Goal: Task Accomplishment & Management: Complete application form

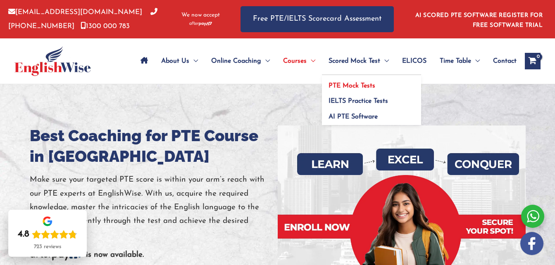
click at [354, 88] on span "PTE Mock Tests" at bounding box center [352, 86] width 47 height 7
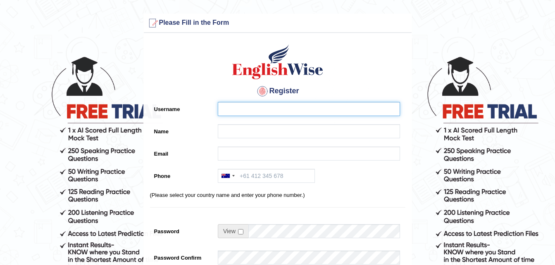
click at [259, 105] on input "Username" at bounding box center [309, 109] width 182 height 14
type input "S"
type input "@"
type input "S2gabe"
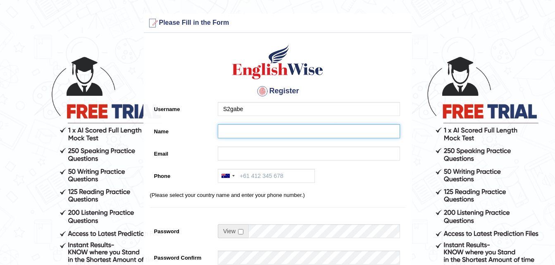
click at [237, 134] on input "Name" at bounding box center [309, 131] width 182 height 14
type input "[PERSON_NAME]"
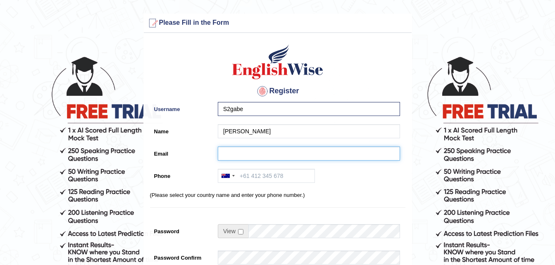
click at [232, 160] on input "Email" at bounding box center [309, 154] width 182 height 14
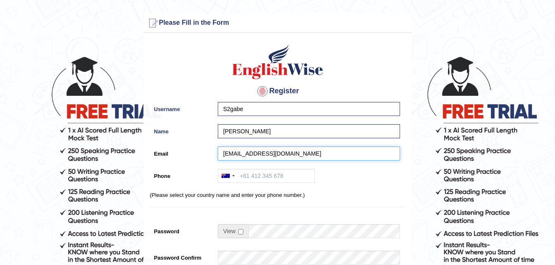
type input "s2gabe@yahoo.com"
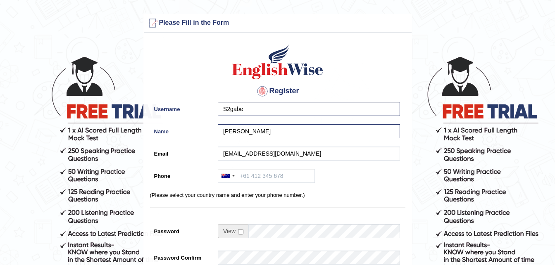
click at [368, 176] on div "Australia +61 India (भारत) +91 New Zealand +64 United States +1 Canada +1 Unite…" at bounding box center [307, 178] width 186 height 18
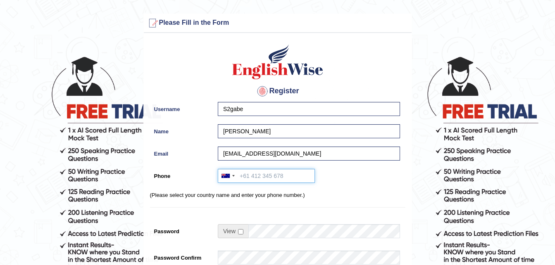
click at [294, 180] on input "Phone" at bounding box center [266, 176] width 97 height 14
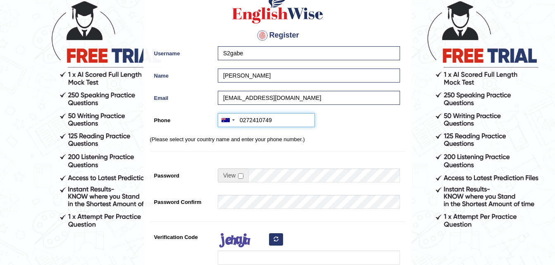
scroll to position [56, 0]
type input "0272410749"
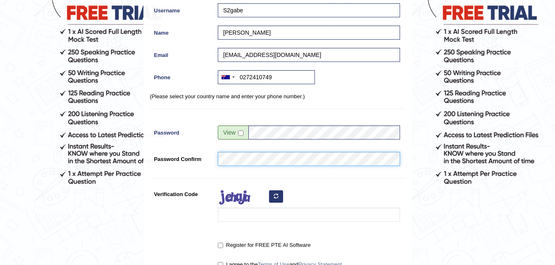
scroll to position [100, 0]
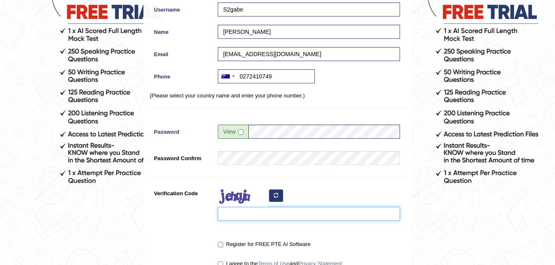
click at [241, 216] on input "Verification Code" at bounding box center [309, 214] width 182 height 14
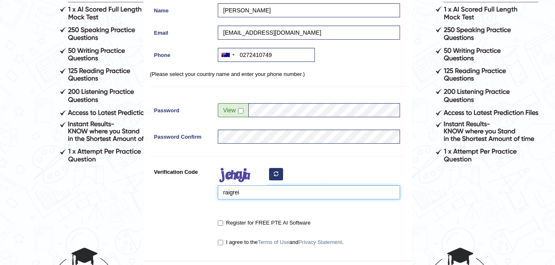
scroll to position [122, 0]
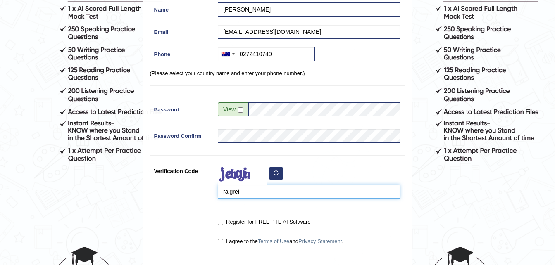
type input "raigrei"
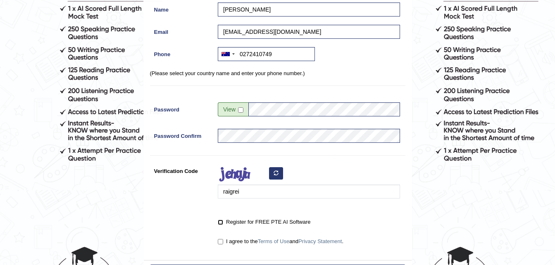
click at [218, 222] on input "Register for FREE PTE AI Software" at bounding box center [220, 222] width 5 height 5
checkbox input "true"
click at [221, 242] on input "I agree to the Terms of Use and Privacy Statement ." at bounding box center [220, 241] width 5 height 5
checkbox input "true"
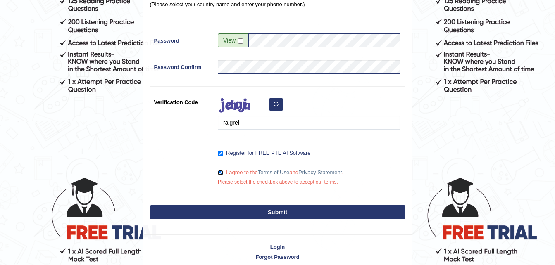
scroll to position [194, 0]
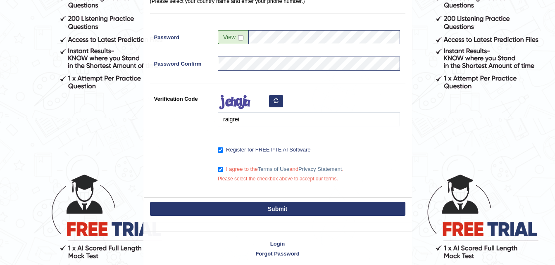
click at [316, 208] on button "Submit" at bounding box center [277, 209] width 255 height 14
type input "+61272410749"
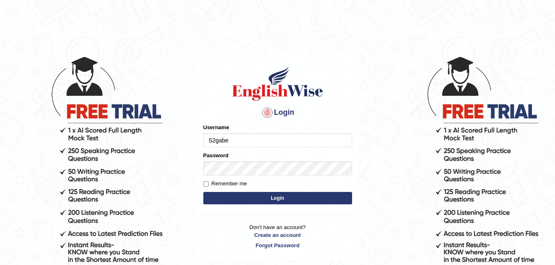
type input "S2gabe"
click at [298, 205] on button "Login" at bounding box center [277, 198] width 149 height 12
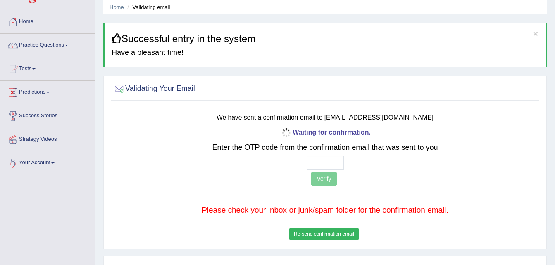
scroll to position [31, 0]
click at [155, 141] on div "Waiting for confirmation. Enter the OTP code from the confirmation email that w…" at bounding box center [325, 184] width 353 height 116
click at [121, 88] on div at bounding box center [119, 88] width 12 height 12
click at [320, 236] on button "Re-send confirmation email" at bounding box center [323, 234] width 69 height 12
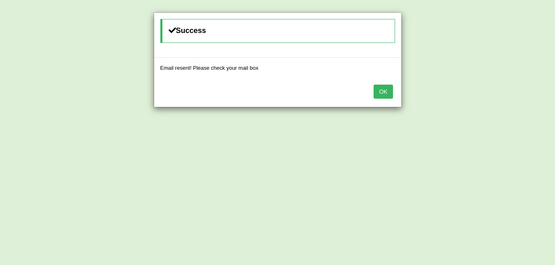
click at [382, 91] on button "OK" at bounding box center [383, 92] width 19 height 14
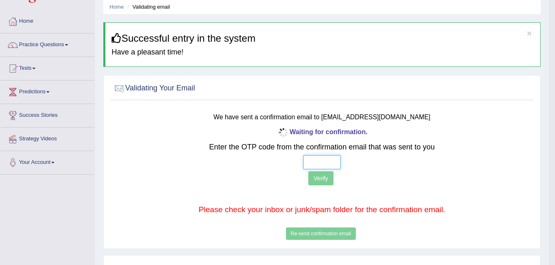
click at [329, 159] on input "text" at bounding box center [321, 162] width 37 height 14
type input "8 2 7 3"
click at [325, 178] on button "Verify" at bounding box center [320, 179] width 25 height 14
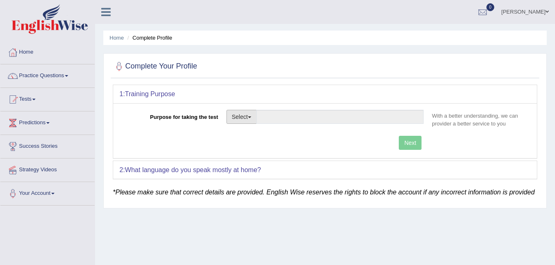
click at [251, 121] on button "Select" at bounding box center [242, 117] width 30 height 14
click at [243, 168] on link "Other" at bounding box center [264, 167] width 74 height 11
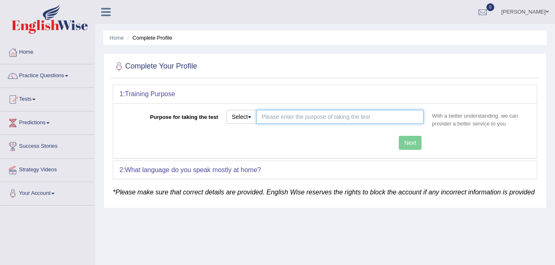
click at [323, 113] on input "Purpose for taking the test" at bounding box center [340, 117] width 168 height 14
type input "teacher registration"
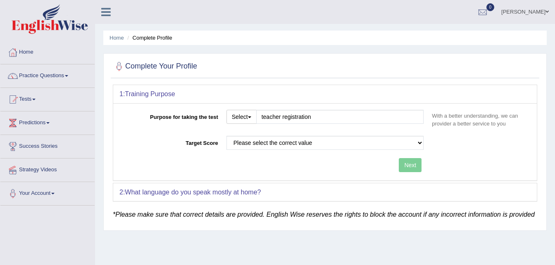
click at [405, 145] on div "Purpose for taking the test Select Student Visa Permanent Residency Nursing Oth…" at bounding box center [325, 141] width 424 height 77
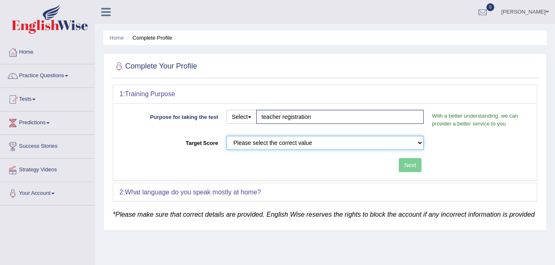
click at [421, 145] on select "Please select the correct value 50 (6 bands) 58 (6.5 bands) 65 (7 bands) 79 (8 …" at bounding box center [326, 143] width 198 height 14
select select "65"
click at [227, 136] on select "Please select the correct value 50 (6 bands) 58 (6.5 bands) 65 (7 bands) 79 (8 …" at bounding box center [326, 143] width 198 height 14
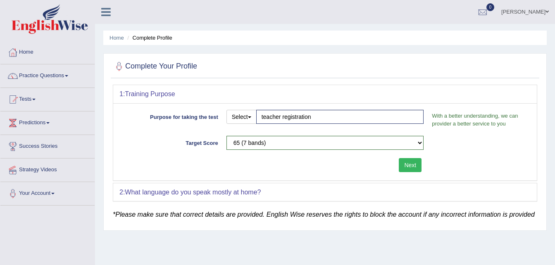
click at [193, 217] on em "*Please make sure that correct details are provided. English Wise reserves the …" at bounding box center [324, 214] width 422 height 7
click at [407, 164] on button "Next" at bounding box center [410, 165] width 23 height 14
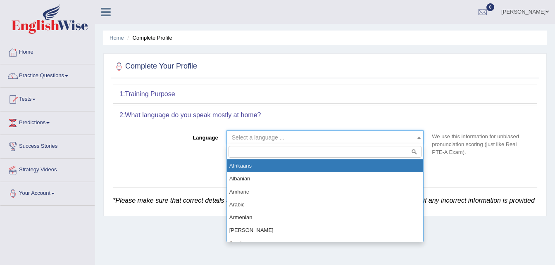
click at [420, 136] on span at bounding box center [419, 137] width 8 height 13
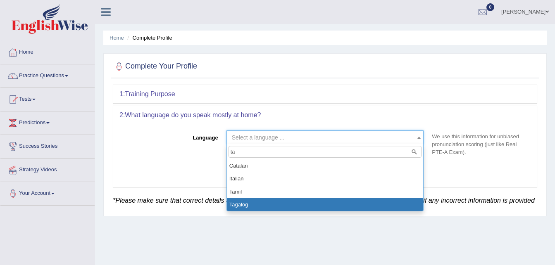
type input "ta"
select select "Tagalog"
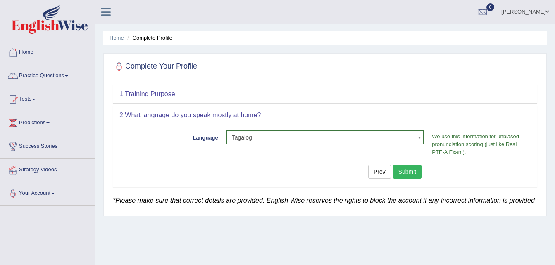
click at [415, 169] on button "Submit" at bounding box center [407, 172] width 29 height 14
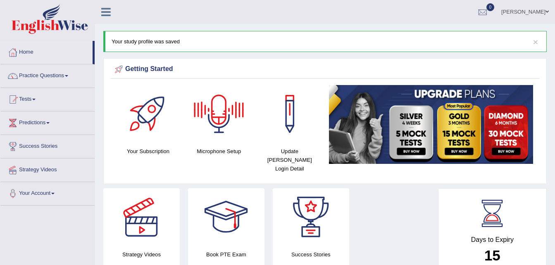
click at [231, 126] on div at bounding box center [219, 114] width 58 height 58
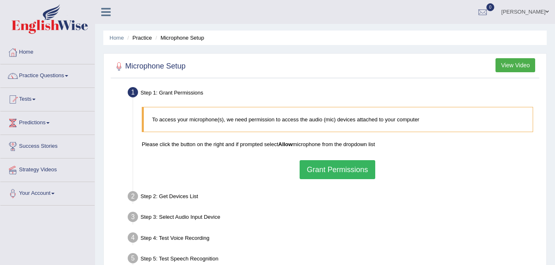
click at [361, 171] on button "Grant Permissions" at bounding box center [337, 169] width 75 height 19
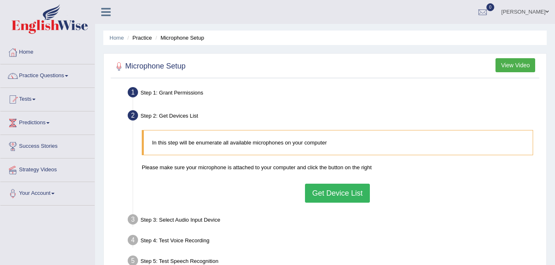
click at [346, 189] on button "Get Device List" at bounding box center [337, 193] width 64 height 19
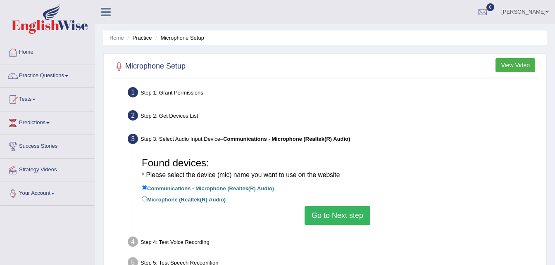
click at [344, 219] on button "Go to Next step" at bounding box center [338, 215] width 66 height 19
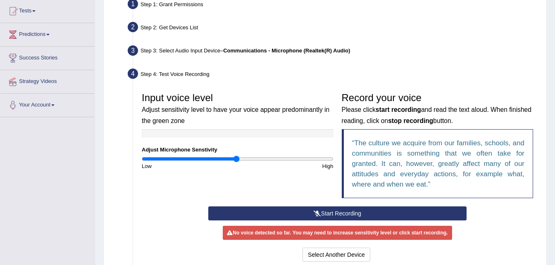
scroll to position [108, 0]
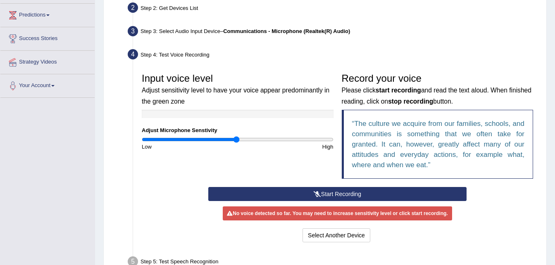
click at [339, 194] on button "Start Recording" at bounding box center [337, 194] width 258 height 14
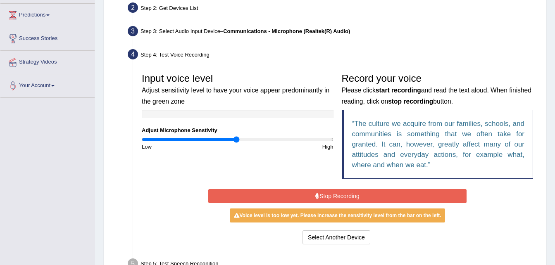
click at [357, 197] on button "Stop Recording" at bounding box center [337, 196] width 258 height 14
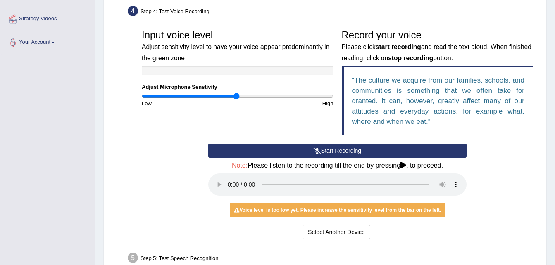
scroll to position [152, 0]
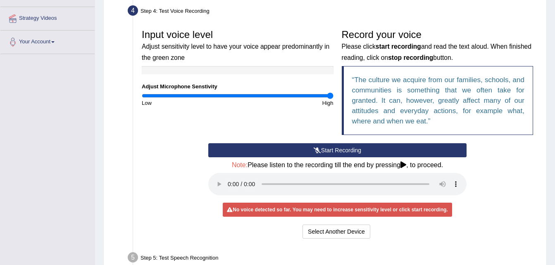
drag, startPoint x: 239, startPoint y: 95, endPoint x: 342, endPoint y: 95, distance: 102.9
click at [334, 95] on input "range" at bounding box center [238, 96] width 192 height 7
click at [327, 149] on button "Start Recording" at bounding box center [337, 150] width 258 height 14
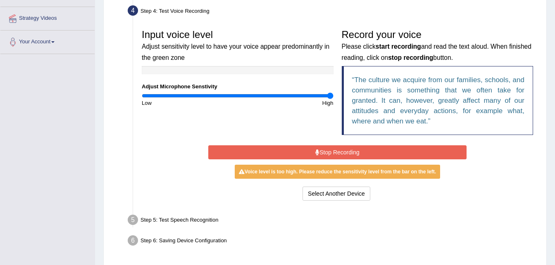
click at [327, 149] on button "Stop Recording" at bounding box center [337, 153] width 258 height 14
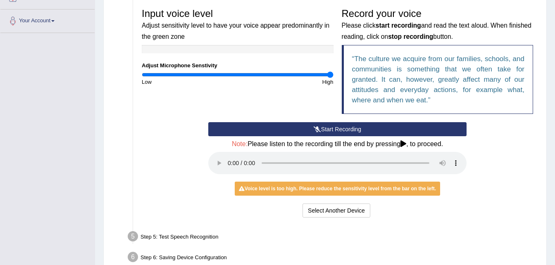
scroll to position [172, 0]
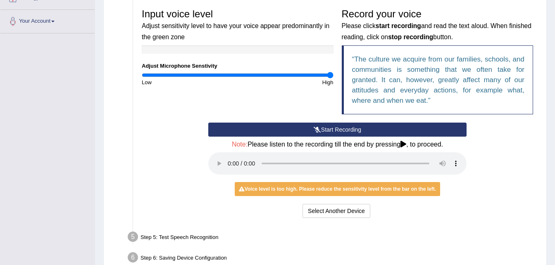
click at [336, 128] on button "Start Recording" at bounding box center [337, 130] width 258 height 14
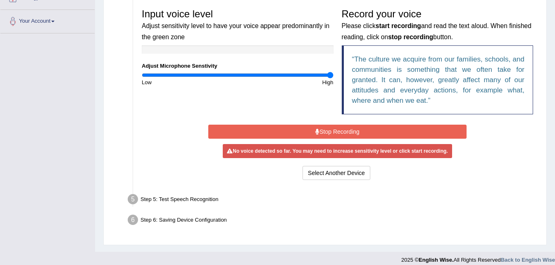
click at [352, 132] on button "Stop Recording" at bounding box center [337, 132] width 258 height 14
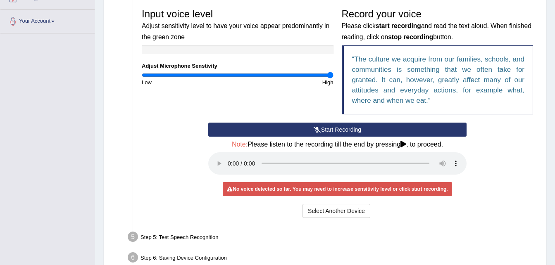
click at [340, 128] on button "Start Recording" at bounding box center [337, 130] width 258 height 14
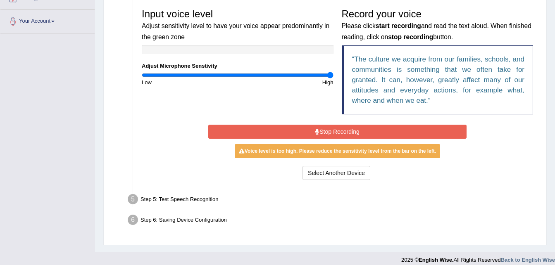
click at [340, 128] on button "Stop Recording" at bounding box center [337, 132] width 258 height 14
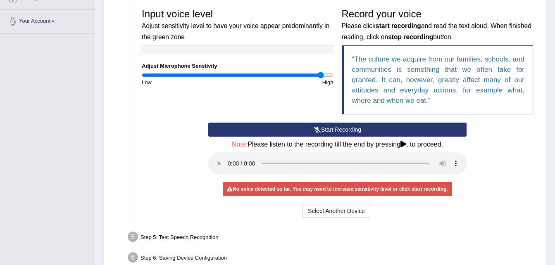
drag, startPoint x: 331, startPoint y: 74, endPoint x: 322, endPoint y: 77, distance: 10.1
type input "1.9"
click at [322, 77] on input "range" at bounding box center [238, 75] width 192 height 7
click at [332, 134] on button "Start Recording" at bounding box center [337, 130] width 258 height 14
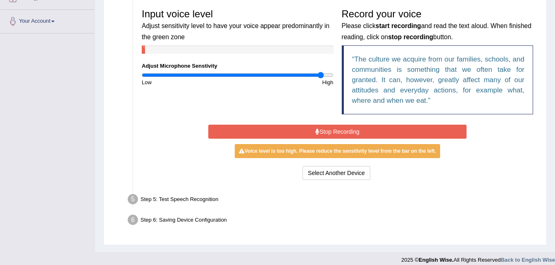
click at [332, 134] on button "Stop Recording" at bounding box center [337, 132] width 258 height 14
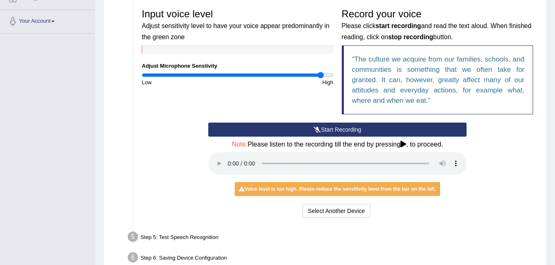
click at [462, 215] on div "Select Another Device Voice is ok. Go to Next step" at bounding box center [337, 212] width 258 height 16
click at [516, 152] on div "Start Recording Stop Recording Note: Please listen to the recording till the en…" at bounding box center [338, 172] width 400 height 98
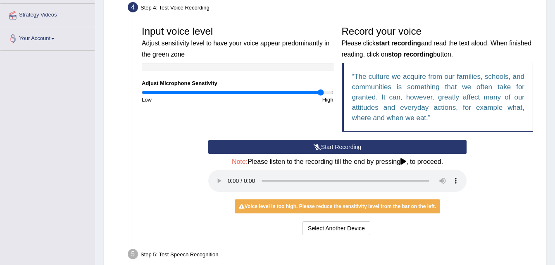
scroll to position [155, 0]
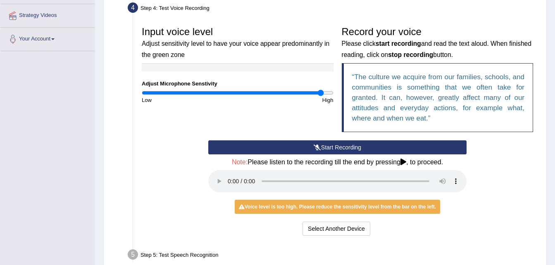
click at [404, 162] on icon at bounding box center [404, 162] width 6 height 7
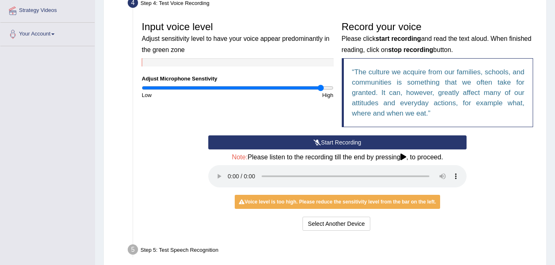
scroll to position [160, 0]
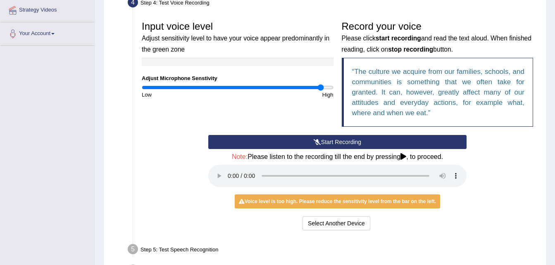
click at [341, 198] on div "Voice level is too high. Please reduce the sensitivity level from the bar on th…" at bounding box center [337, 202] width 205 height 14
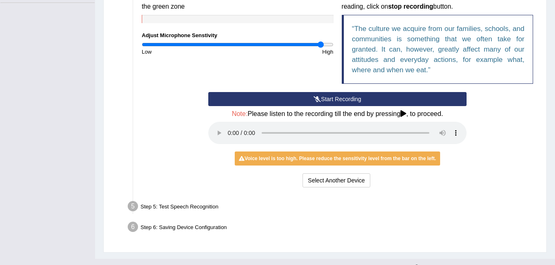
scroll to position [206, 0]
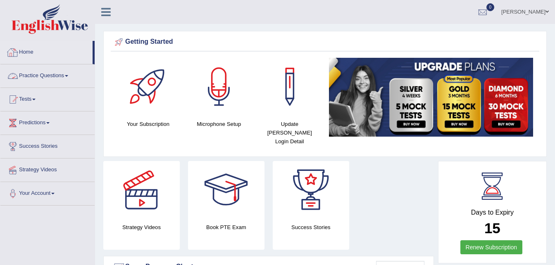
click at [27, 54] on link "Home" at bounding box center [46, 51] width 92 height 21
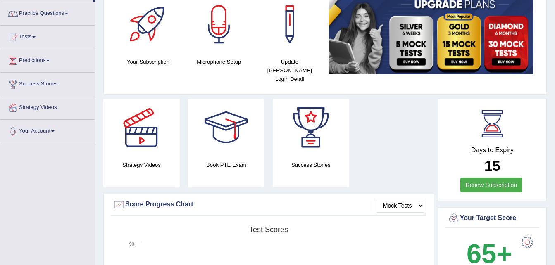
scroll to position [63, 0]
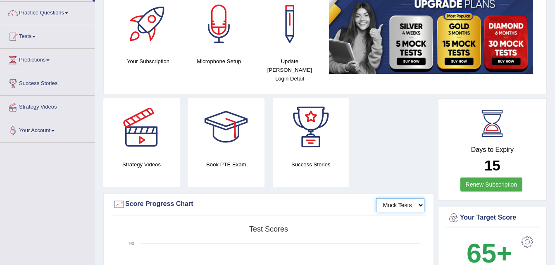
click at [397, 198] on select "Mock Tests" at bounding box center [400, 205] width 48 height 14
click at [376, 198] on select "Mock Tests" at bounding box center [400, 205] width 48 height 14
click at [401, 198] on select "Mock Tests" at bounding box center [400, 205] width 48 height 14
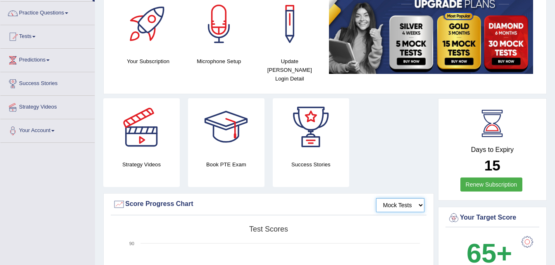
click at [376, 198] on select "Mock Tests" at bounding box center [400, 205] width 48 height 14
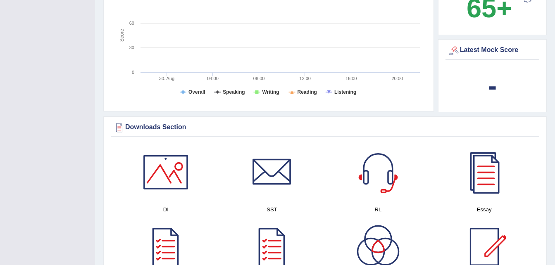
scroll to position [309, 0]
click at [486, 76] on div "-" at bounding box center [493, 86] width 90 height 40
click at [494, 44] on div "Latest Mock Score" at bounding box center [493, 50] width 90 height 12
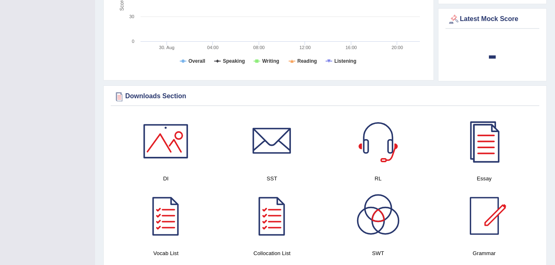
scroll to position [340, 0]
click at [156, 143] on div at bounding box center [166, 141] width 58 height 58
click at [250, 129] on div at bounding box center [272, 141] width 58 height 58
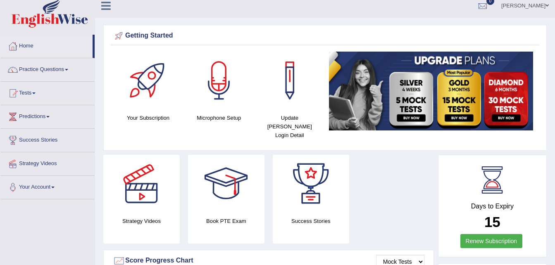
scroll to position [3, 0]
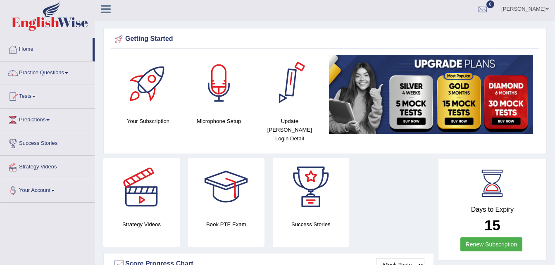
click at [230, 81] on div at bounding box center [219, 84] width 58 height 58
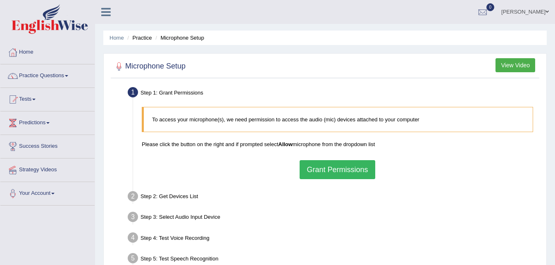
click at [338, 174] on button "Grant Permissions" at bounding box center [337, 169] width 75 height 19
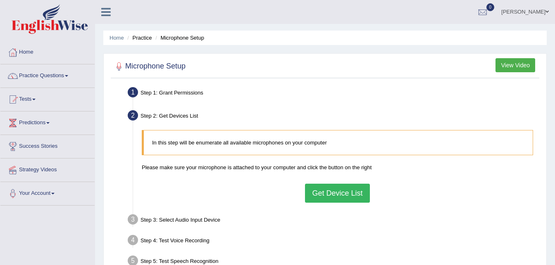
click at [346, 197] on button "Get Device List" at bounding box center [337, 193] width 64 height 19
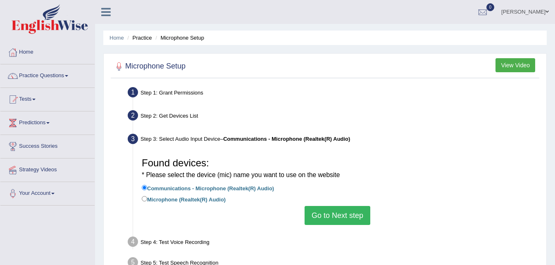
click at [351, 215] on button "Go to Next step" at bounding box center [338, 215] width 66 height 19
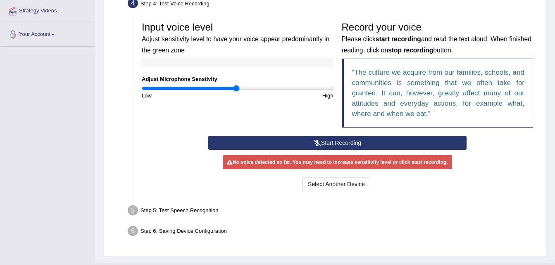
scroll to position [178, 0]
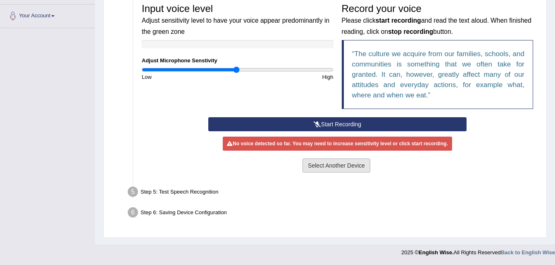
click at [353, 165] on button "Select Another Device" at bounding box center [337, 166] width 68 height 14
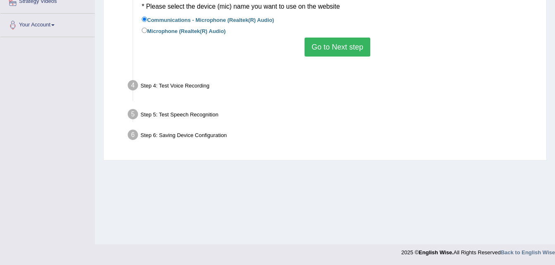
scroll to position [169, 0]
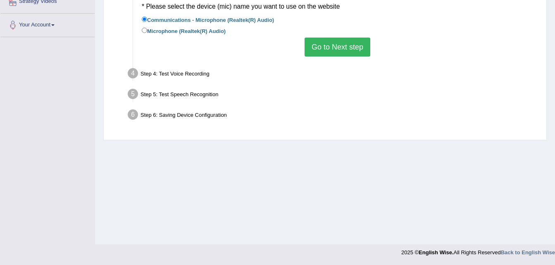
click at [337, 45] on button "Go to Next step" at bounding box center [338, 47] width 66 height 19
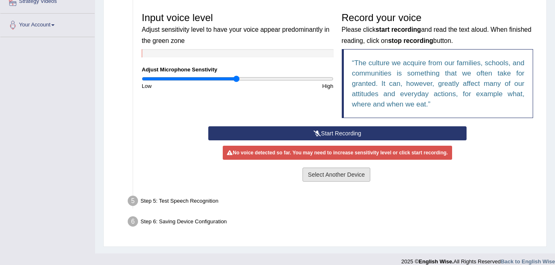
click at [330, 180] on button "Select Another Device" at bounding box center [337, 175] width 68 height 14
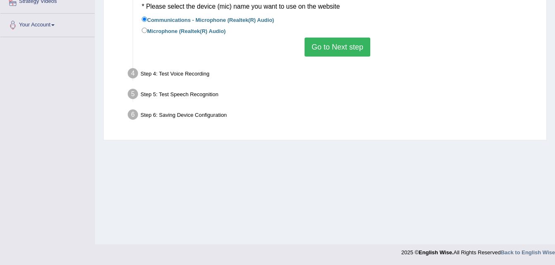
click at [198, 76] on div "Step 4: Test Voice Recording" at bounding box center [333, 75] width 419 height 18
click at [143, 30] on input "Microphone (Realtek(R) Audio)" at bounding box center [144, 30] width 5 height 5
radio input "true"
click at [344, 54] on button "Go to Next step" at bounding box center [338, 47] width 66 height 19
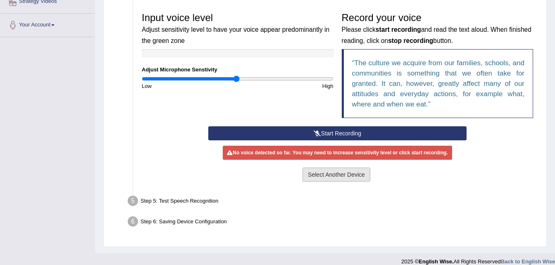
click at [322, 177] on button "Select Another Device" at bounding box center [337, 175] width 68 height 14
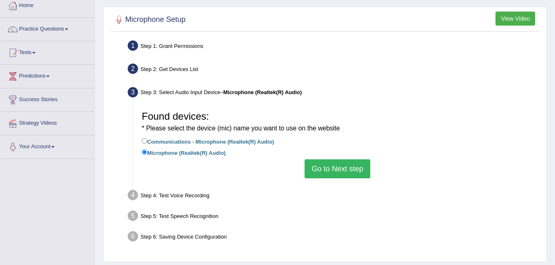
scroll to position [0, 0]
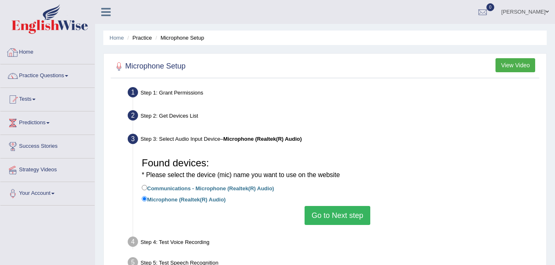
click at [51, 53] on link "Home" at bounding box center [47, 51] width 94 height 21
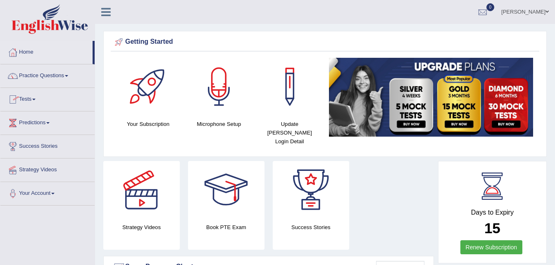
click at [55, 82] on link "Practice Questions" at bounding box center [47, 74] width 94 height 21
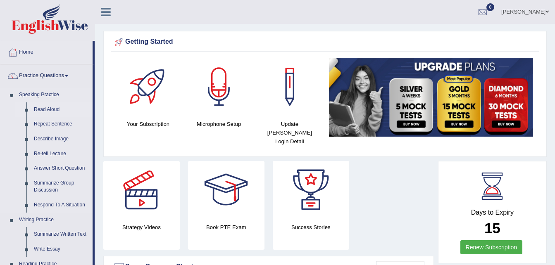
click at [53, 107] on link "Read Aloud" at bounding box center [61, 110] width 62 height 15
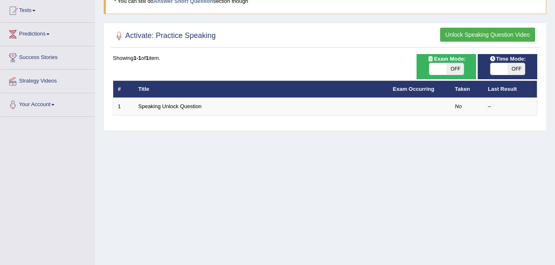
scroll to position [89, 0]
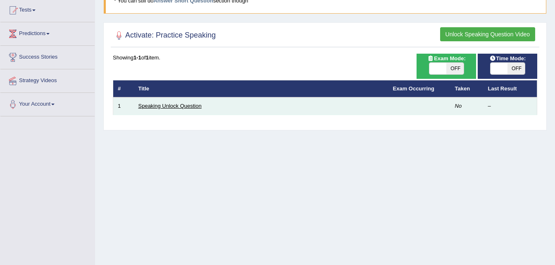
click at [181, 104] on link "Speaking Unlock Question" at bounding box center [169, 106] width 63 height 6
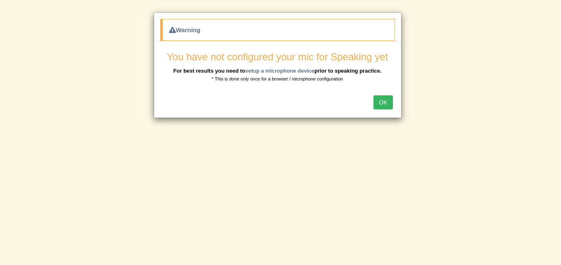
click at [389, 99] on button "OK" at bounding box center [383, 102] width 19 height 14
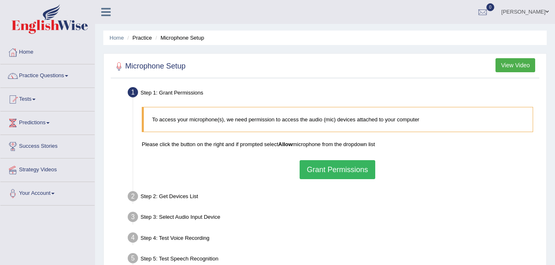
click at [322, 167] on button "Grant Permissions" at bounding box center [337, 169] width 75 height 19
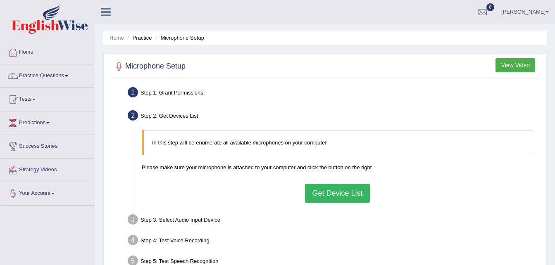
click at [339, 185] on button "Get Device List" at bounding box center [337, 193] width 64 height 19
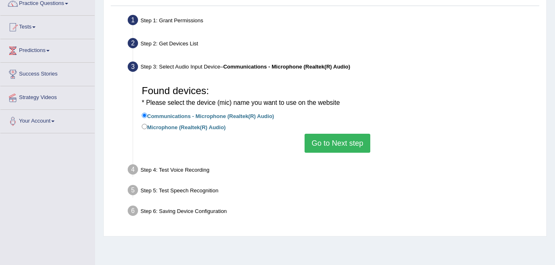
scroll to position [73, 0]
click at [318, 147] on button "Go to Next step" at bounding box center [338, 143] width 66 height 19
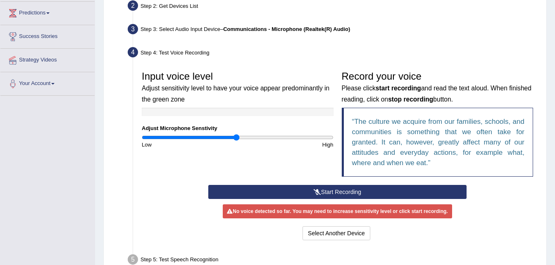
scroll to position [110, 0]
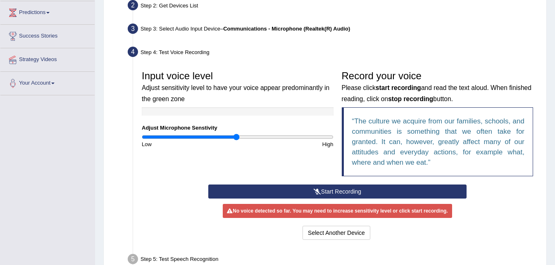
click at [295, 190] on button "Start Recording" at bounding box center [337, 192] width 258 height 14
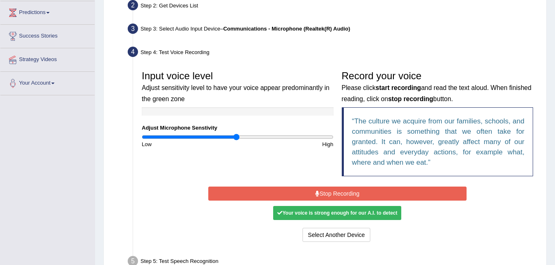
click at [295, 190] on button "Stop Recording" at bounding box center [337, 194] width 258 height 14
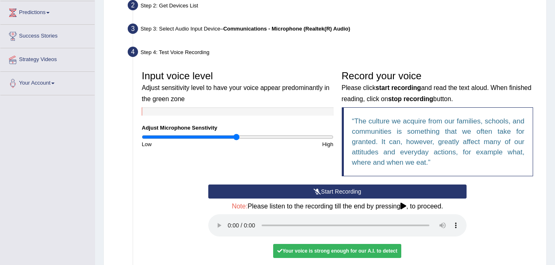
click at [311, 250] on div "Your voice is strong enough for our A.I. to detect" at bounding box center [337, 251] width 128 height 14
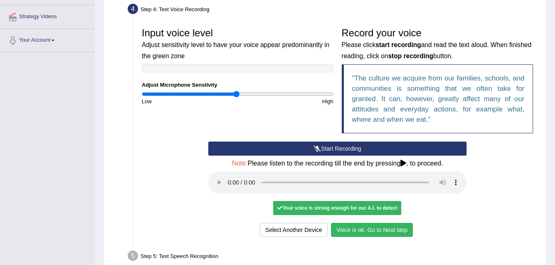
scroll to position [154, 0]
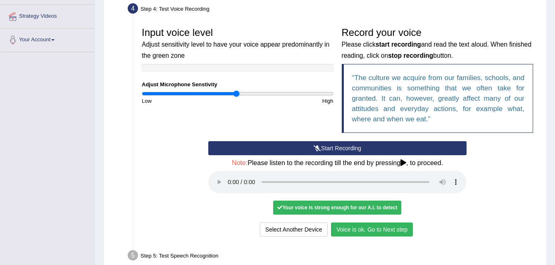
click at [373, 229] on button "Voice is ok. Go to Next step" at bounding box center [372, 230] width 82 height 14
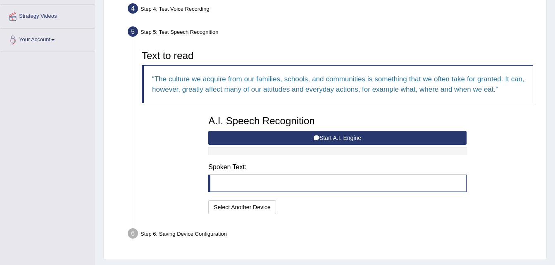
scroll to position [175, 0]
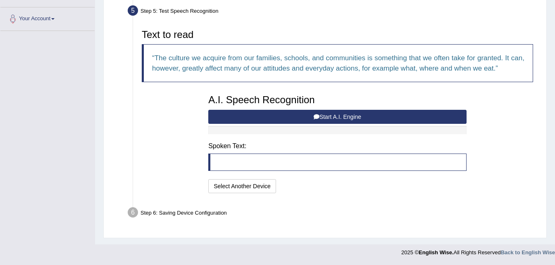
click at [332, 118] on button "Start A.I. Engine" at bounding box center [337, 117] width 258 height 14
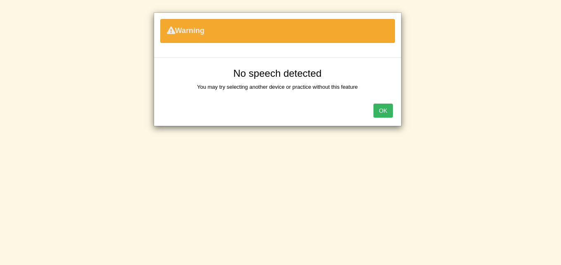
click at [384, 109] on button "OK" at bounding box center [383, 111] width 19 height 14
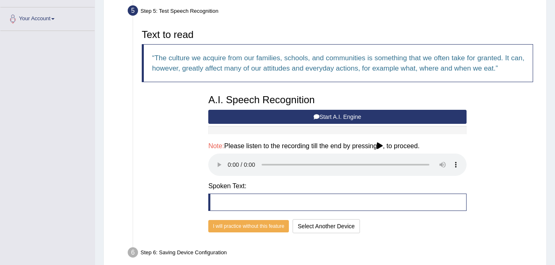
click at [234, 203] on blockquote at bounding box center [337, 202] width 258 height 17
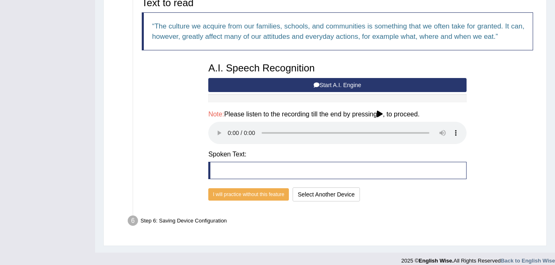
scroll to position [207, 0]
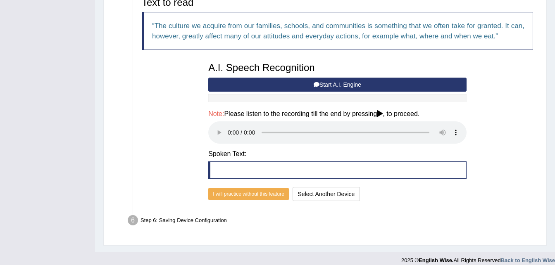
click at [328, 83] on button "Start A.I. Engine" at bounding box center [337, 85] width 258 height 14
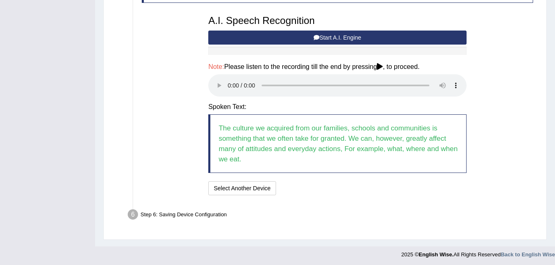
scroll to position [256, 0]
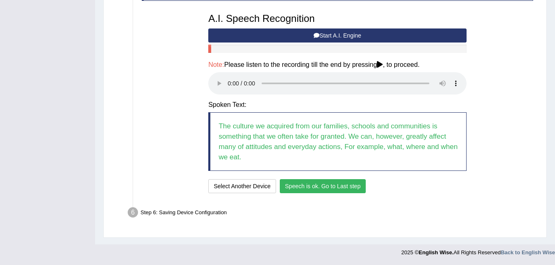
click at [342, 187] on button "Speech is ok. Go to Last step" at bounding box center [323, 186] width 86 height 14
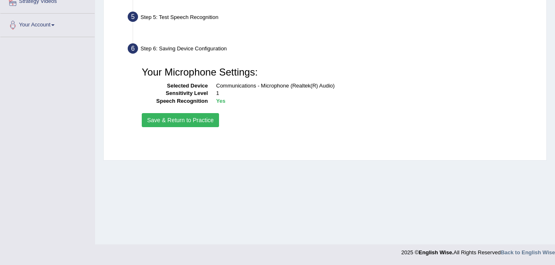
scroll to position [169, 0]
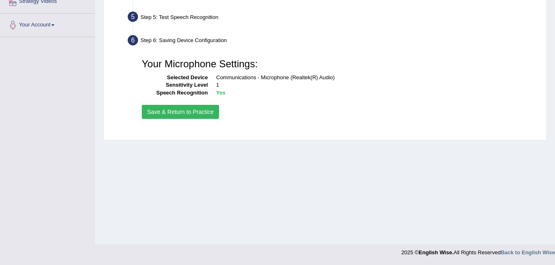
click at [204, 110] on button "Save & Return to Practice" at bounding box center [180, 112] width 77 height 14
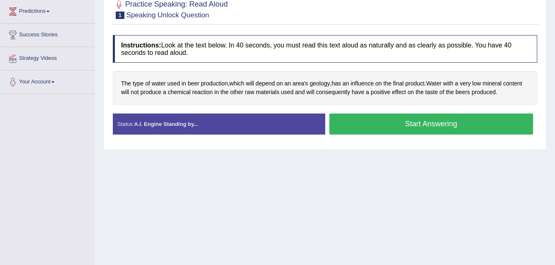
scroll to position [111, 0]
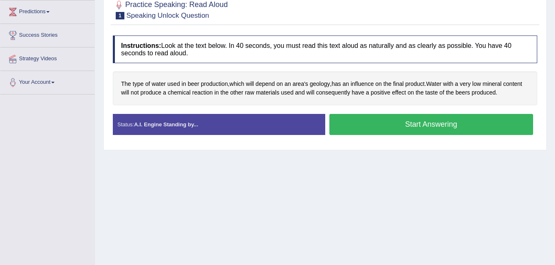
click at [241, 129] on div "Status: A.I. Engine Standing by..." at bounding box center [219, 124] width 212 height 21
click at [375, 127] on button "Start Answering" at bounding box center [431, 124] width 204 height 21
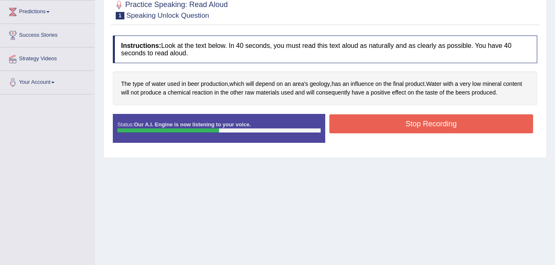
click at [438, 122] on button "Stop Recording" at bounding box center [431, 124] width 204 height 19
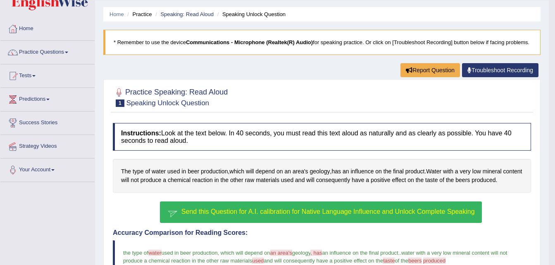
scroll to position [0, 0]
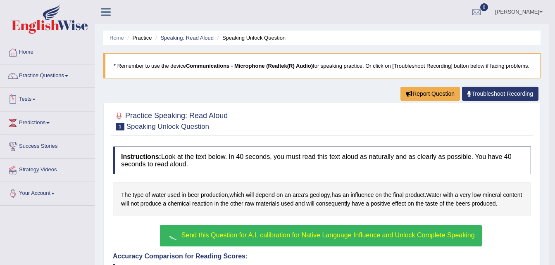
click at [25, 103] on link "Tests" at bounding box center [47, 98] width 94 height 21
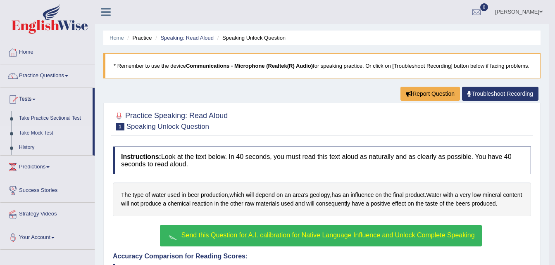
click at [42, 134] on link "Take Mock Test" at bounding box center [53, 133] width 77 height 15
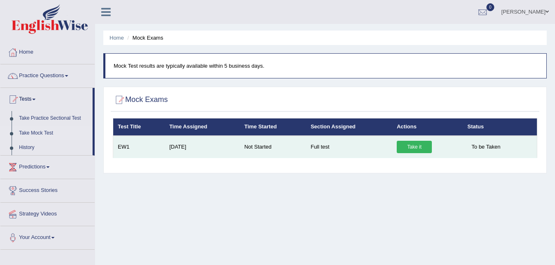
click at [410, 146] on link "Take it" at bounding box center [414, 147] width 35 height 12
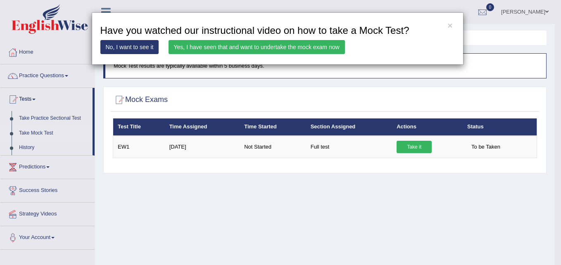
click at [126, 49] on link "No, I want to see it" at bounding box center [129, 47] width 59 height 14
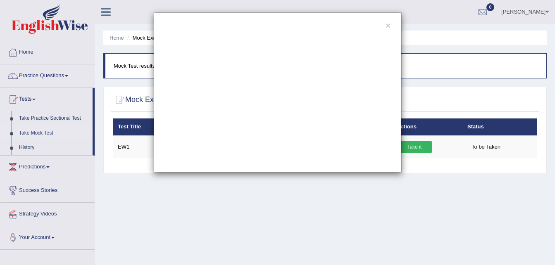
click at [391, 26] on div "×" at bounding box center [278, 92] width 248 height 160
click at [390, 26] on button "×" at bounding box center [388, 25] width 5 height 9
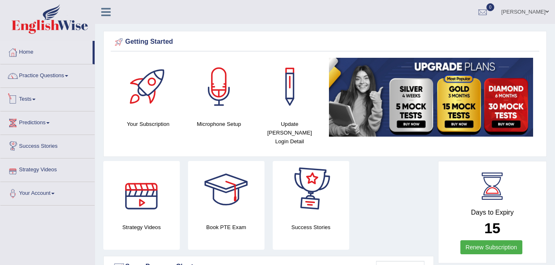
click at [30, 105] on link "Tests" at bounding box center [47, 98] width 94 height 21
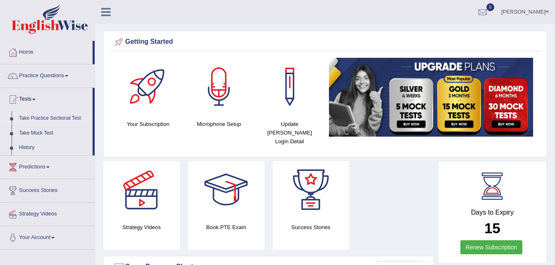
click at [55, 119] on link "Take Practice Sectional Test" at bounding box center [53, 118] width 77 height 15
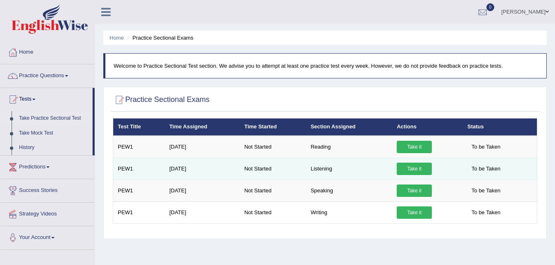
click at [413, 169] on link "Take it" at bounding box center [414, 169] width 35 height 12
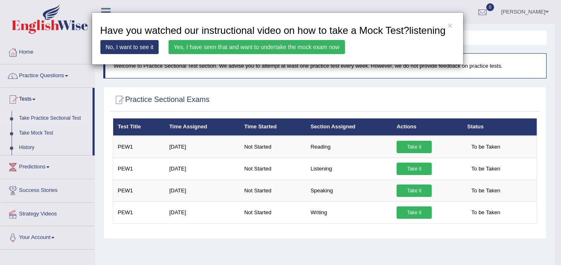
click at [250, 50] on link "Yes, I have seen that and want to undertake the mock exam now" at bounding box center [257, 47] width 177 height 14
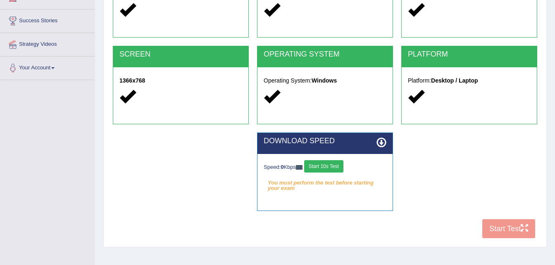
scroll to position [126, 0]
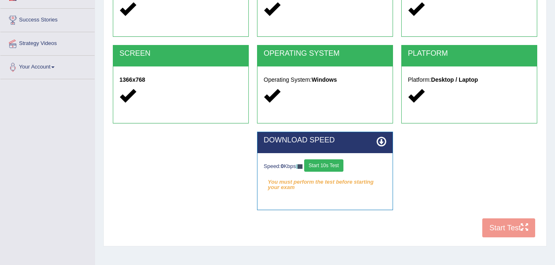
click at [327, 165] on button "Start 10s Test" at bounding box center [323, 166] width 39 height 12
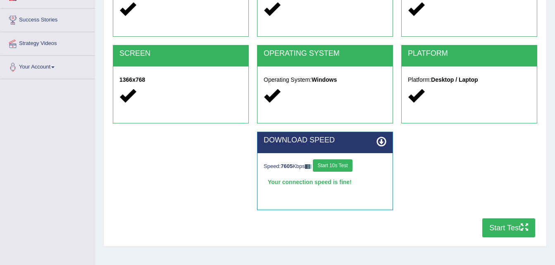
click at [515, 231] on button "Start Test" at bounding box center [508, 228] width 53 height 19
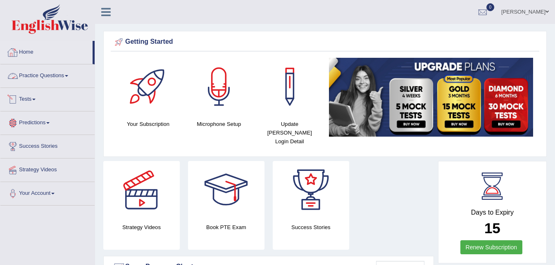
click at [33, 104] on link "Tests" at bounding box center [47, 98] width 94 height 21
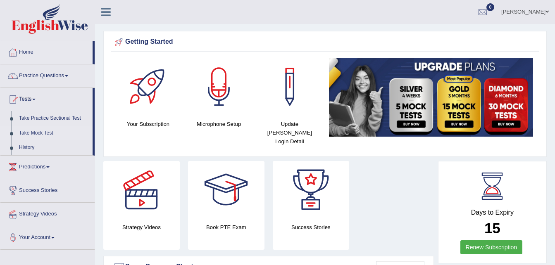
click at [35, 133] on link "Take Mock Test" at bounding box center [53, 133] width 77 height 15
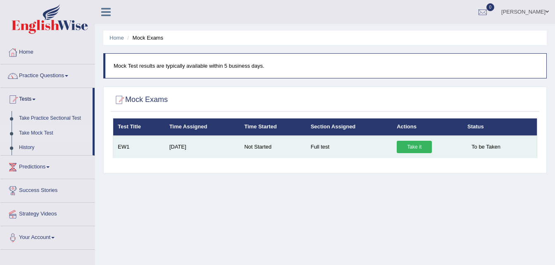
click at [410, 146] on link "Take it" at bounding box center [414, 147] width 35 height 12
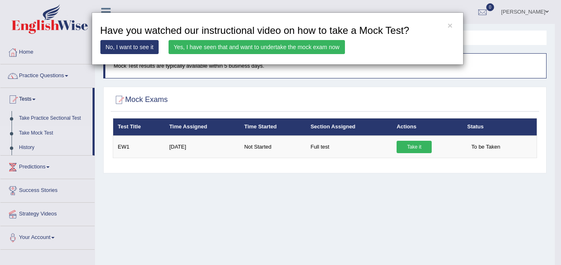
click at [266, 52] on link "Yes, I have seen that and want to undertake the mock exam now" at bounding box center [257, 47] width 177 height 14
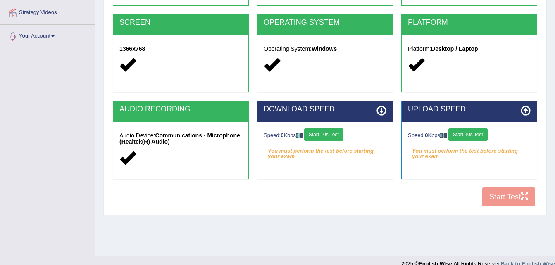
scroll to position [158, 0]
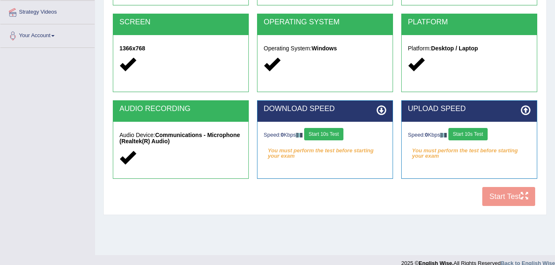
click at [329, 134] on button "Start 10s Test" at bounding box center [323, 134] width 39 height 12
click at [465, 134] on button "Start 10s Test" at bounding box center [467, 134] width 39 height 12
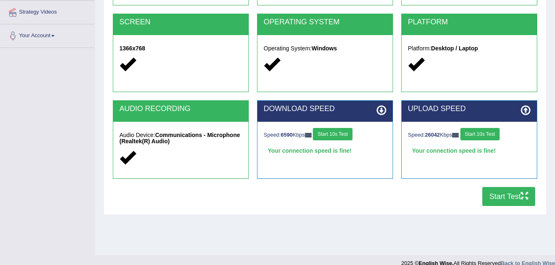
click at [499, 199] on button "Start Test" at bounding box center [508, 196] width 53 height 19
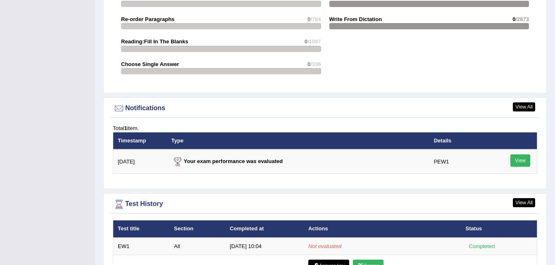
scroll to position [964, 0]
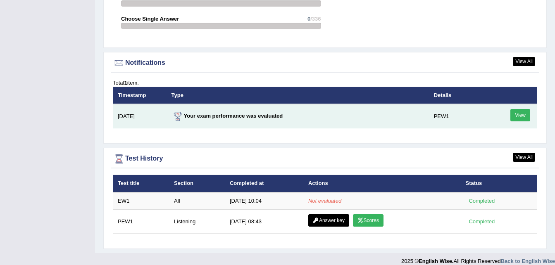
click at [517, 109] on link "View" at bounding box center [520, 115] width 20 height 12
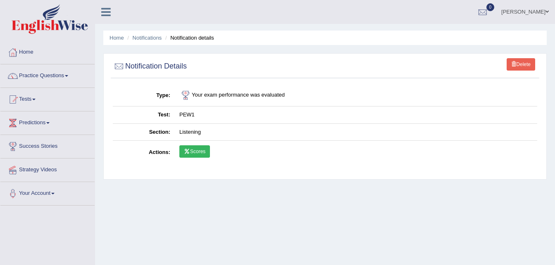
scroll to position [124, 0]
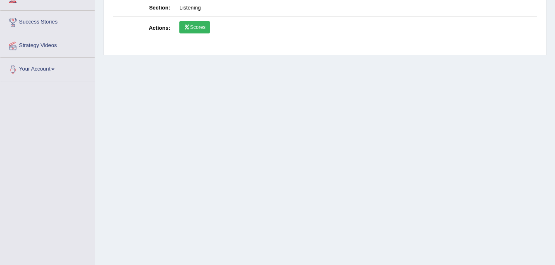
click at [198, 26] on link "Scores" at bounding box center [194, 27] width 31 height 12
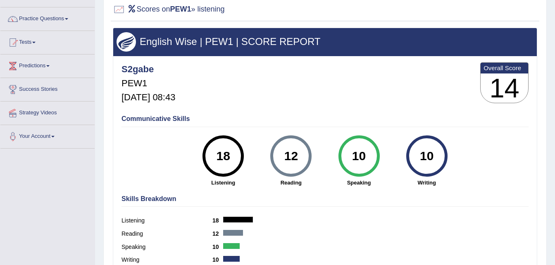
scroll to position [57, 0]
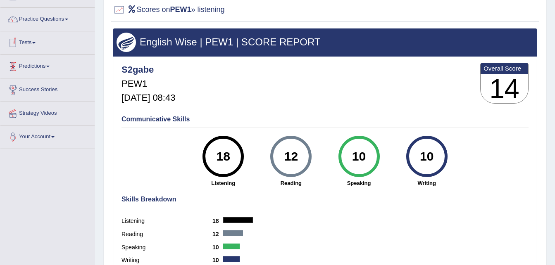
click at [43, 64] on link "Predictions" at bounding box center [47, 65] width 94 height 21
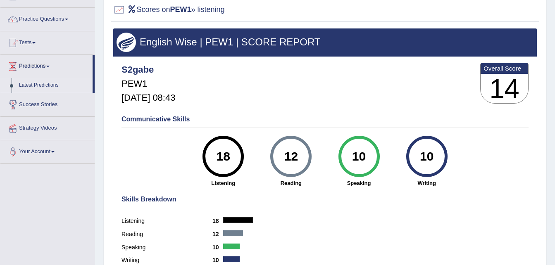
click at [39, 92] on link "Latest Predictions" at bounding box center [53, 85] width 77 height 15
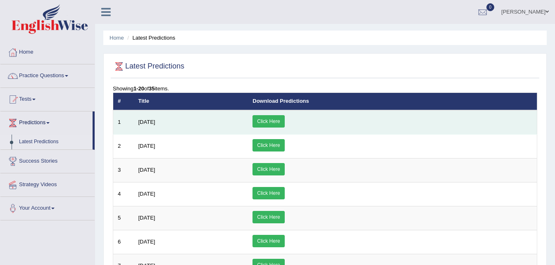
click at [284, 125] on link "Click Here" at bounding box center [269, 121] width 32 height 12
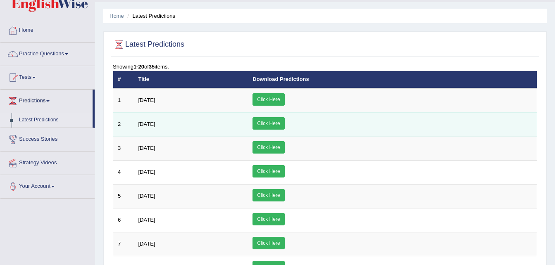
scroll to position [21, 0]
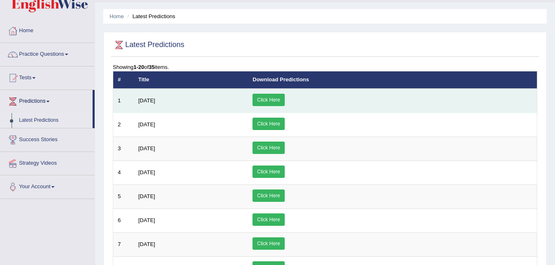
click at [284, 99] on link "Click Here" at bounding box center [269, 100] width 32 height 12
